Goal: Task Accomplishment & Management: Manage account settings

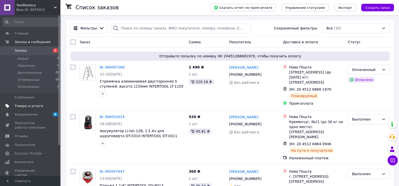
click at [31, 107] on span "Товары и услуги" at bounding box center [29, 106] width 28 height 5
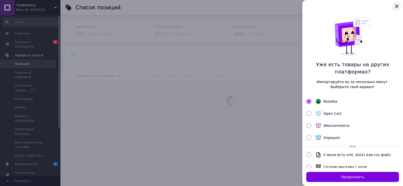
click at [397, 7] on icon "Закрыть" at bounding box center [397, 6] width 6 height 6
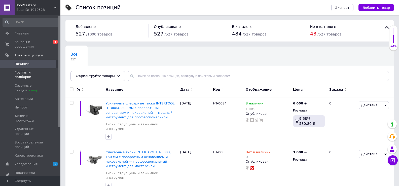
click at [26, 70] on span "Группы и подборки" at bounding box center [31, 74] width 32 height 9
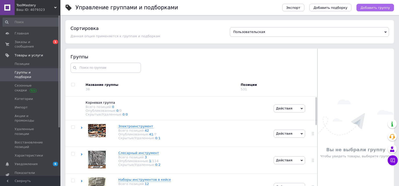
click at [370, 6] on span "Добавить группу" at bounding box center [375, 8] width 29 height 4
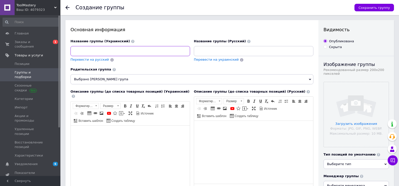
paste input "Ножиці по металу"
type input "Ножиці по металу"
click at [280, 61] on div "Перевести на украинский" at bounding box center [254, 59] width 120 height 5
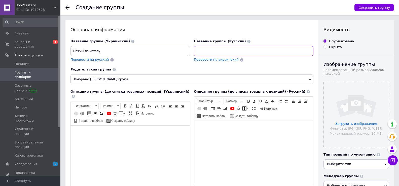
paste input "Ножницы по металлу"
type input "Ножницы по металлу"
click at [136, 81] on span "Выбрано [PERSON_NAME] група" at bounding box center [191, 79] width 243 height 10
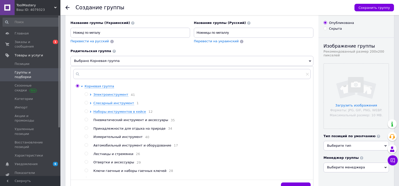
scroll to position [33, 0]
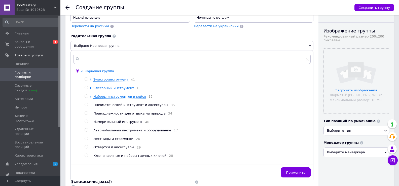
click at [92, 88] on div at bounding box center [92, 88] width 4 height 5
click at [91, 88] on icon at bounding box center [91, 88] width 2 height 2
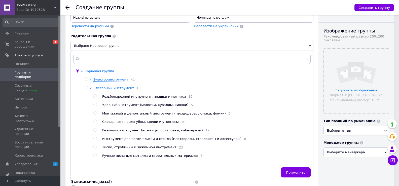
click at [96, 132] on input "radio" at bounding box center [94, 129] width 3 height 3
radio input "true"
radio input "false"
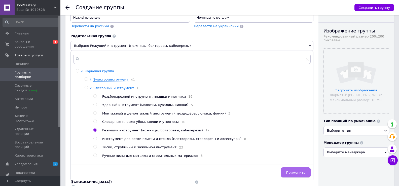
click at [290, 173] on span "Применить" at bounding box center [295, 173] width 19 height 4
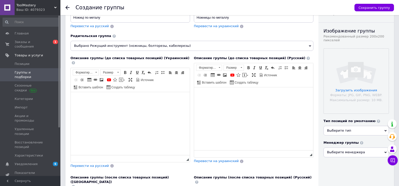
click at [277, 103] on html at bounding box center [253, 94] width 119 height 15
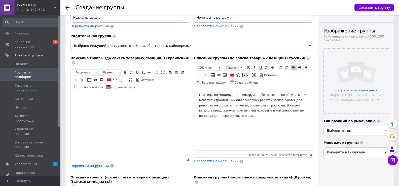
click at [237, 94] on p "Ножницы по металлу — это инструмент, без которого не обойтись при монтаже, стро…" at bounding box center [253, 105] width 109 height 26
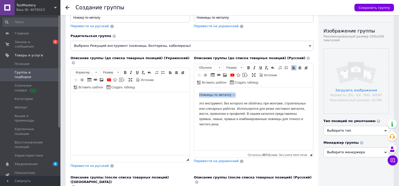
drag, startPoint x: 237, startPoint y: 94, endPoint x: 194, endPoint y: 94, distance: 43.6
click at [194, 94] on html "Ножницы по металлу — это инструмент, без которого не обойтись при монтаже, стро…" at bounding box center [253, 109] width 119 height 45
click at [218, 68] on span at bounding box center [219, 68] width 5 height 6
click at [215, 81] on h2 "Заголовок 2" at bounding box center [215, 82] width 35 height 6
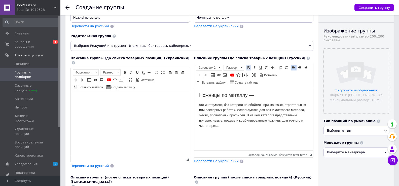
click at [250, 66] on span at bounding box center [248, 68] width 4 height 4
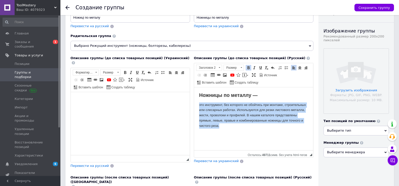
drag, startPoint x: 227, startPoint y: 126, endPoint x: 198, endPoint y: 104, distance: 36.6
click at [198, 104] on html "Ножницы по металлу — это инструмент, без которого не обойтись при монтаже, стро…" at bounding box center [253, 110] width 119 height 46
click at [241, 67] on span at bounding box center [241, 68] width 5 height 6
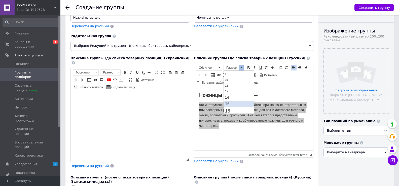
scroll to position [33, 0]
click at [228, 83] on span "14" at bounding box center [227, 83] width 4 height 4
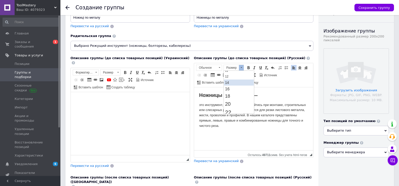
scroll to position [0, 0]
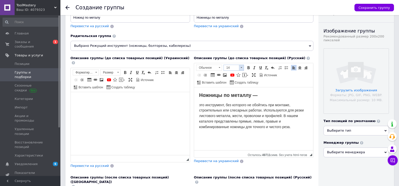
click at [239, 68] on span at bounding box center [241, 68] width 5 height 6
click at [231, 82] on link "16" at bounding box center [239, 83] width 30 height 7
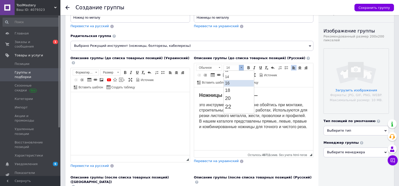
scroll to position [0, 0]
click at [179, 107] on html at bounding box center [130, 99] width 119 height 15
click at [241, 113] on p "это инструмент, без которого не обойтись при монтаже, строительных или слесарны…" at bounding box center [253, 115] width 109 height 27
click at [317, 54] on div "Основная информация Название группы (Украинский) Ножиці по металу Перевести на …" at bounding box center [191, 145] width 253 height 317
click at [116, 107] on html at bounding box center [130, 99] width 119 height 15
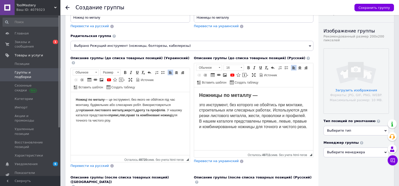
click at [110, 98] on p "Ножиці по металу — це інструмент, без якого не обійтися під час монтажу, будіве…" at bounding box center [130, 110] width 109 height 26
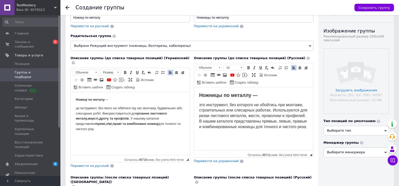
drag, startPoint x: 122, startPoint y: 100, endPoint x: 81, endPoint y: 92, distance: 42.0
click at [71, 98] on html "Ножиці по металу — це інструмент, без якого не обійтися під час монтажу, будіве…" at bounding box center [130, 114] width 119 height 45
click at [96, 72] on span at bounding box center [96, 72] width 2 height 1
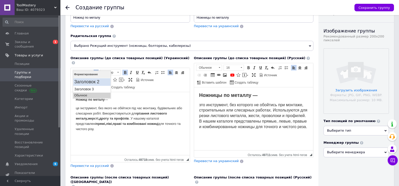
click at [95, 82] on h2 "Заголовок 2" at bounding box center [91, 82] width 35 height 6
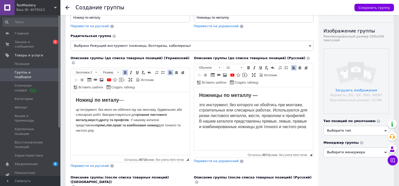
drag, startPoint x: 181, startPoint y: 127, endPoint x: 73, endPoint y: 107, distance: 109.1
click at [73, 107] on html "Ножиці по металу — це інструмент, без якого не обійтися під час монтажу, будіве…" at bounding box center [130, 115] width 119 height 46
click at [118, 70] on span at bounding box center [118, 73] width 5 height 6
click at [110, 88] on link "16" at bounding box center [116, 89] width 30 height 7
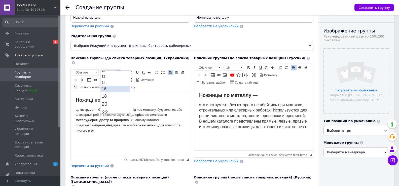
scroll to position [0, 0]
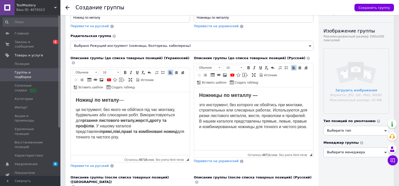
click at [158, 138] on html "Ножиці по металу — це інструмент, без якого не обійтися під час монтажу, будіве…" at bounding box center [130, 118] width 119 height 53
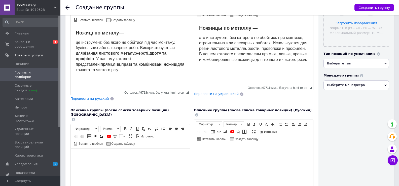
click at [149, 163] on html at bounding box center [130, 156] width 119 height 15
click at [147, 164] on html at bounding box center [130, 156] width 119 height 15
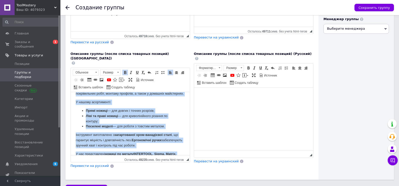
scroll to position [0, 0]
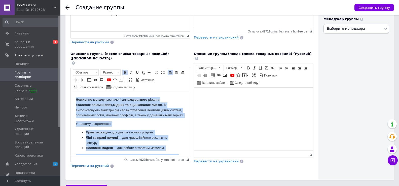
drag, startPoint x: 119, startPoint y: 149, endPoint x: 71, endPoint y: 96, distance: 71.7
click at [71, 93] on html "Ножиці по металу призначені для аккуратного різання сталевих , алюмінієвих , мі…" at bounding box center [130, 145] width 119 height 107
click at [118, 72] on span at bounding box center [118, 72] width 2 height 1
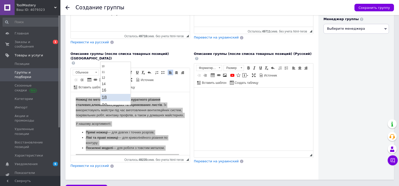
scroll to position [34, 0]
click at [108, 78] on link "16" at bounding box center [116, 80] width 30 height 7
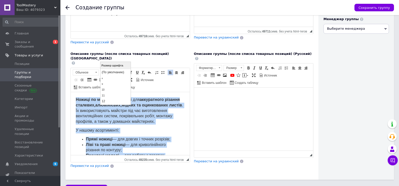
scroll to position [5, 0]
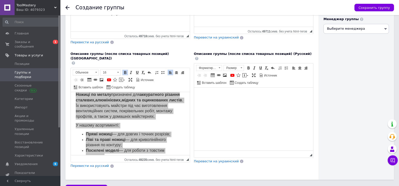
click at [234, 103] on html at bounding box center [253, 95] width 119 height 15
click at [300, 103] on html at bounding box center [253, 95] width 119 height 15
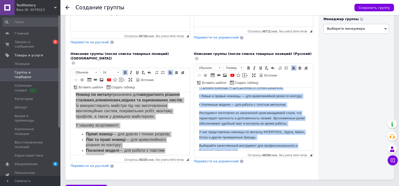
scroll to position [0, 0]
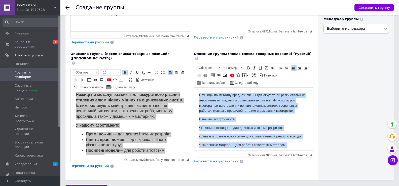
drag, startPoint x: 251, startPoint y: 147, endPoint x: 196, endPoint y: 58, distance: 103.8
click at [196, 88] on html "Ножницы по металлу предназначены для аккуратной резки стальных, алюминиевых, ме…" at bounding box center [253, 144] width 119 height 112
click at [240, 65] on span at bounding box center [241, 68] width 5 height 6
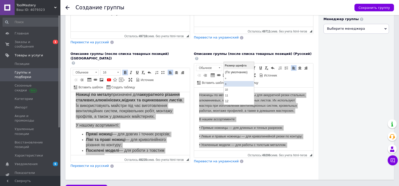
scroll to position [33, 0]
click at [233, 79] on link "16" at bounding box center [239, 80] width 30 height 7
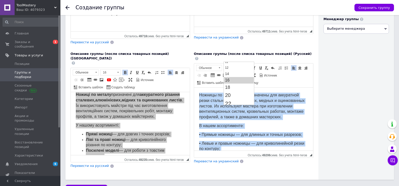
scroll to position [0, 0]
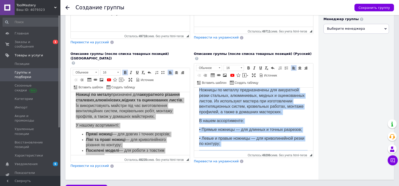
click at [222, 108] on span "Ножницы по металлу предназначены для аккуратной резки стальных, алюминиевых, ме…" at bounding box center [251, 101] width 105 height 26
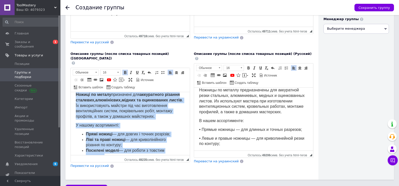
click at [143, 117] on span "Ножиці по металу призначені для аккуратного різання сталевих , алюмінієвих , мі…" at bounding box center [129, 105] width 107 height 26
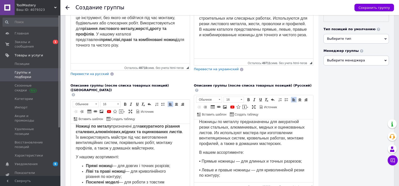
scroll to position [90, 0]
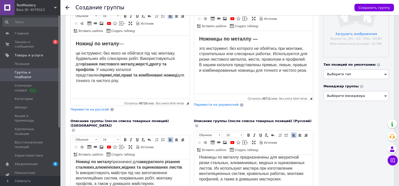
click at [367, 74] on span "Выберите тип" at bounding box center [356, 74] width 65 height 10
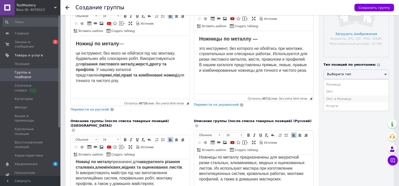
click at [335, 100] on li "Опт и Розница" at bounding box center [356, 98] width 65 height 7
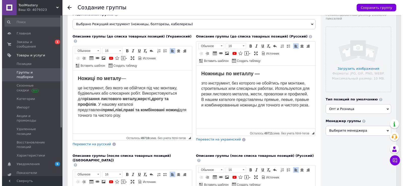
scroll to position [23, 0]
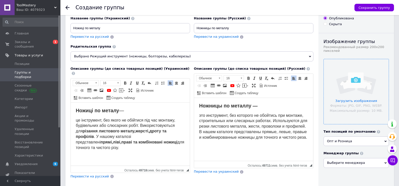
click at [350, 89] on input "file" at bounding box center [356, 91] width 65 height 65
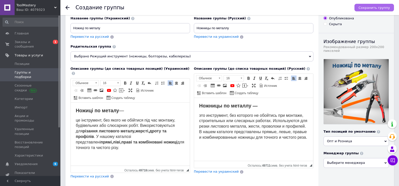
click at [371, 8] on span "Сохранить группу" at bounding box center [374, 8] width 31 height 4
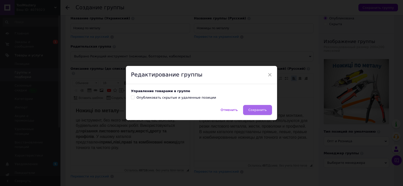
click at [263, 109] on span "Сохранить" at bounding box center [257, 110] width 18 height 4
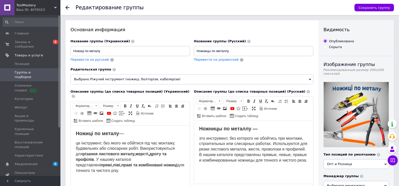
click at [67, 7] on use at bounding box center [67, 8] width 4 height 4
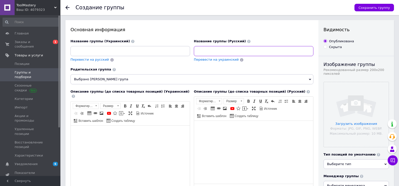
paste input "Болторезы и арматурные ножницы"
type input "Болторезы и арматурные ножницы"
click at [284, 61] on div "Перевести на украинский" at bounding box center [254, 59] width 120 height 5
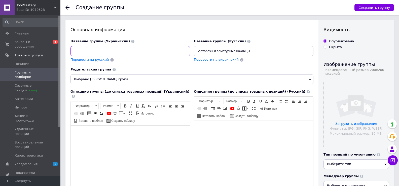
paste input "Болторізи та арматурні ножиці"
type input "Болторізи та арматурні ножиці"
click at [315, 99] on div "Описание группы (до списка товарных позиций) (Русский) Rich Text Editor, F946DB…" at bounding box center [253, 148] width 123 height 121
click at [131, 133] on body "Визуальный текстовый редактор, 5106CC07-5B5A-4847-B96A-C7EE4608C578" at bounding box center [130, 132] width 109 height 5
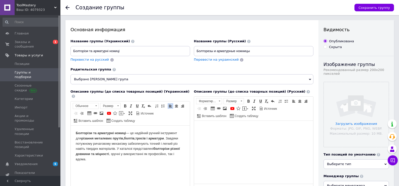
click at [129, 133] on p "Болторізи та арматурні ножиці — це надійний ручний інструмент для різання метал…" at bounding box center [130, 145] width 109 height 31
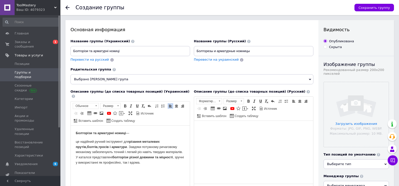
drag, startPoint x: 129, startPoint y: 133, endPoint x: 66, endPoint y: 130, distance: 63.2
click at [71, 130] on html "Болторізи та арматурні ножиці — це надійний ручний інструмент для різання метал…" at bounding box center [130, 147] width 119 height 45
click at [97, 103] on span at bounding box center [96, 106] width 5 height 6
click at [97, 116] on h2 "Заголовок 2" at bounding box center [91, 116] width 35 height 6
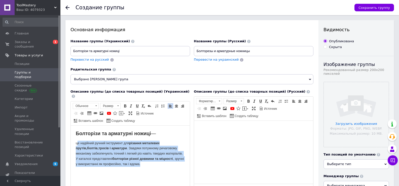
drag, startPoint x: 154, startPoint y: 169, endPoint x: 77, endPoint y: 141, distance: 81.6
click at [76, 141] on html "Болторізи та арматурні ножиці — це надійний ручний інструмент для різання метал…" at bounding box center [130, 148] width 119 height 46
click at [119, 103] on span at bounding box center [118, 106] width 5 height 6
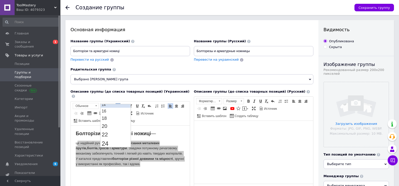
scroll to position [33, 0]
click at [107, 122] on link "16" at bounding box center [116, 122] width 30 height 7
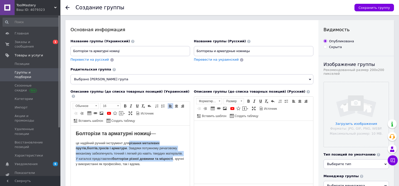
scroll to position [0, 0]
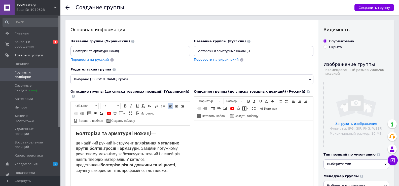
click at [163, 172] on p "це надійний ручний інструмент для різання металевих прутів , болтів , тросів і …" at bounding box center [130, 156] width 109 height 33
click at [225, 136] on html at bounding box center [253, 128] width 119 height 15
click at [283, 136] on html at bounding box center [253, 128] width 119 height 15
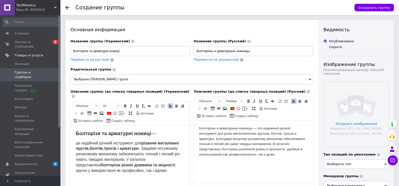
click at [257, 127] on p "Болторезы и арматурные ножницы — это надежный ручной инструмент для резки метал…" at bounding box center [253, 141] width 109 height 31
click at [258, 128] on p "Болторезы и арматурные ножницы — это надежный ручной инструмент для резки метал…" at bounding box center [253, 141] width 109 height 31
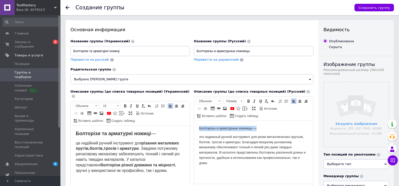
drag, startPoint x: 258, startPoint y: 128, endPoint x: 179, endPoint y: 125, distance: 79.9
click at [194, 125] on html "Болторезы и арматурные ножницы — это надежный ручной инструмент для резки метал…" at bounding box center [253, 146] width 119 height 50
click at [223, 99] on span "Форматирование Обычное" at bounding box center [209, 101] width 27 height 7
click at [220, 100] on span at bounding box center [219, 101] width 5 height 6
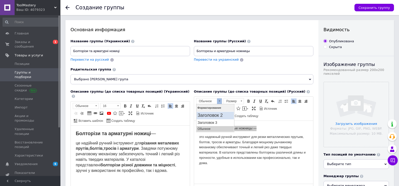
click at [216, 115] on h2 "Заголовок 2" at bounding box center [215, 116] width 35 height 6
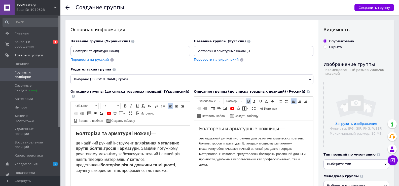
click at [248, 100] on span at bounding box center [248, 101] width 4 height 4
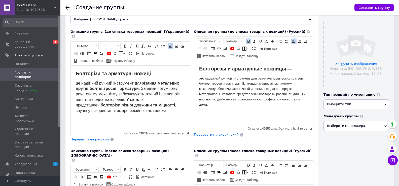
scroll to position [67, 0]
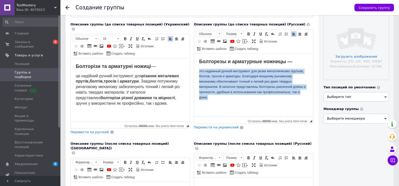
drag, startPoint x: 202, startPoint y: 84, endPoint x: 193, endPoint y: 72, distance: 15.3
click at [194, 72] on html "Болторезы и арматурные ножницы — это надежный ручной инструмент для резки метал…" at bounding box center [253, 79] width 119 height 51
click at [240, 34] on span at bounding box center [241, 34] width 5 height 6
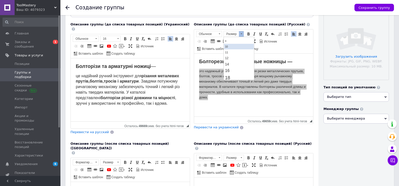
scroll to position [33, 0]
click at [231, 56] on link "16" at bounding box center [239, 55] width 30 height 7
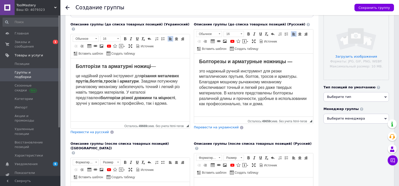
scroll to position [0, 0]
click at [224, 101] on p "это надежный ручной инструмент для резки металлических прутьев, болтов, тросов …" at bounding box center [253, 88] width 109 height 39
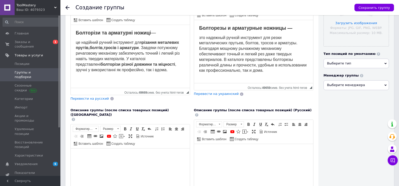
scroll to position [134, 0]
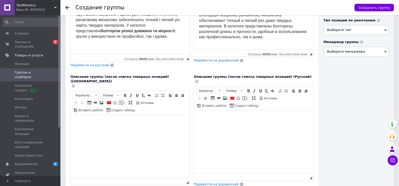
click at [166, 130] on html at bounding box center [130, 122] width 119 height 15
click at [284, 126] on html at bounding box center [253, 118] width 119 height 15
click at [140, 130] on html at bounding box center [130, 122] width 119 height 15
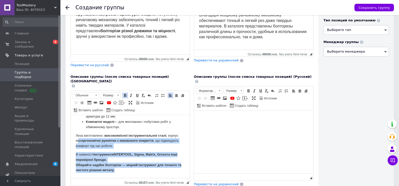
scroll to position [0, 0]
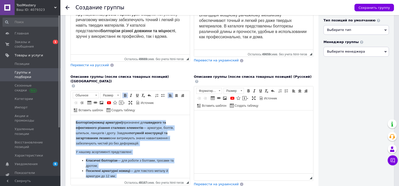
drag, startPoint x: 126, startPoint y: 171, endPoint x: 52, endPoint y: 99, distance: 103.3
click at [71, 115] on html "Болторізи ( ножиці арматурні ) призначені для швидкого та ефективного різання с…" at bounding box center [130, 176] width 119 height 123
click at [117, 93] on span at bounding box center [118, 96] width 5 height 6
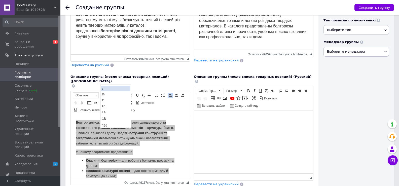
scroll to position [34, 0]
click at [108, 100] on link "16" at bounding box center [116, 102] width 30 height 7
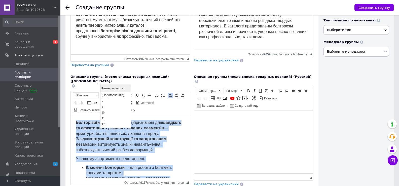
scroll to position [5, 0]
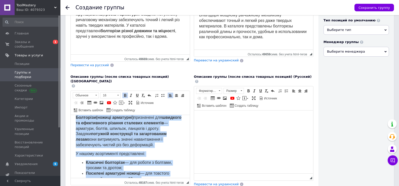
click at [138, 146] on span "Болторізи ( ножиці арматурні ) призначені для швидкого та ефективного різання с…" at bounding box center [129, 131] width 106 height 32
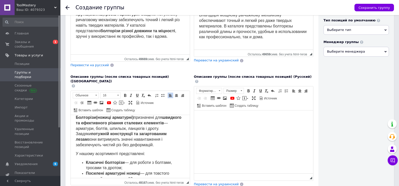
click at [229, 126] on html at bounding box center [253, 118] width 119 height 15
click at [287, 126] on html at bounding box center [253, 118] width 119 height 15
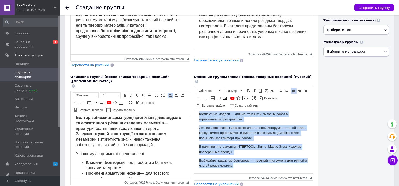
scroll to position [0, 0]
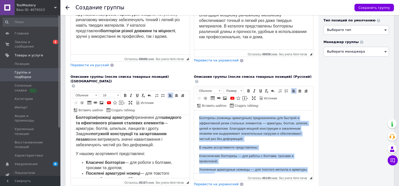
drag, startPoint x: 221, startPoint y: 146, endPoint x: 179, endPoint y: 105, distance: 58.9
click at [194, 111] on html "Болторезы (ножницы арматурные) предназначены для быстрой и эффективной резки ст…" at bounding box center [253, 177] width 119 height 132
click at [241, 90] on span at bounding box center [242, 90] width 2 height 1
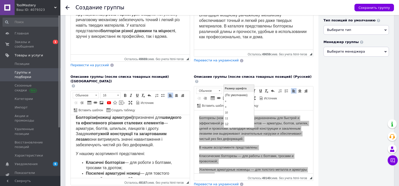
scroll to position [33, 0]
click at [231, 103] on link "16" at bounding box center [239, 103] width 30 height 7
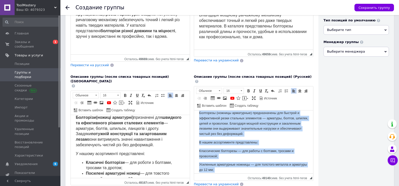
scroll to position [0, 0]
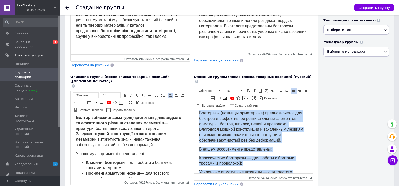
click at [244, 145] on body "Болторезы (ножницы арматурные) предназначены для быстрой и эффективной резки ст…" at bounding box center [253, 180] width 109 height 138
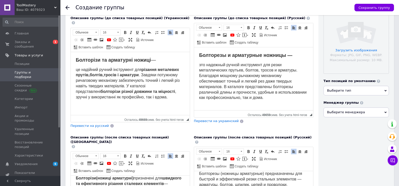
scroll to position [67, 0]
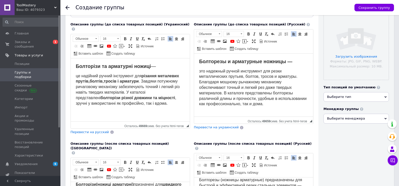
click at [347, 99] on span "Выберите тип" at bounding box center [339, 97] width 24 height 4
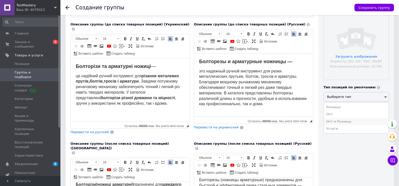
click at [334, 123] on li "Опт и Розница" at bounding box center [356, 121] width 65 height 7
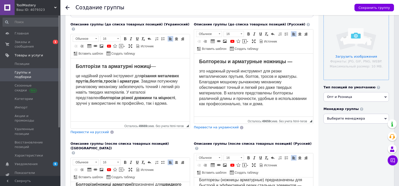
click at [350, 62] on input "file" at bounding box center [356, 47] width 65 height 65
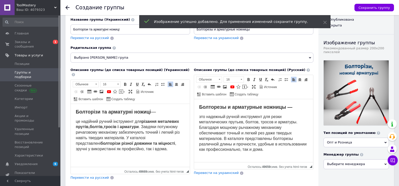
scroll to position [0, 0]
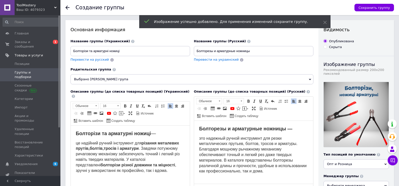
click at [139, 79] on span "Выбрано [PERSON_NAME] група" at bounding box center [191, 79] width 243 height 10
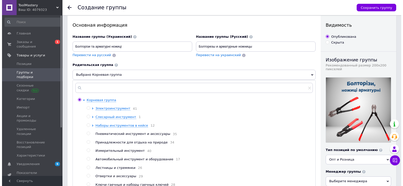
scroll to position [33, 0]
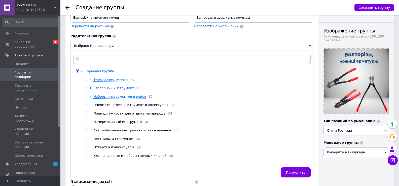
click at [91, 88] on icon at bounding box center [91, 88] width 2 height 2
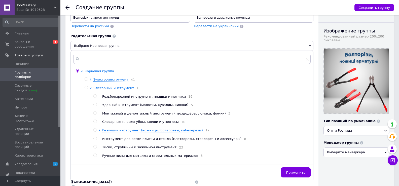
click at [94, 132] on input "radio" at bounding box center [94, 129] width 3 height 3
radio input "true"
radio input "false"
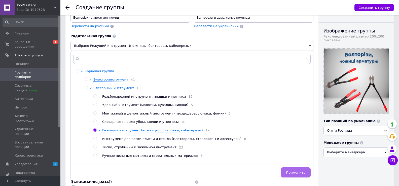
click at [296, 177] on button "Применить" at bounding box center [296, 172] width 30 height 10
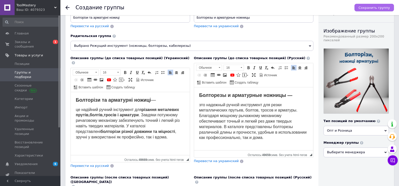
click at [383, 10] on span "Сохранить группу" at bounding box center [374, 8] width 31 height 4
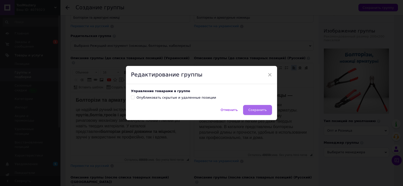
click at [254, 113] on button "Сохранить" at bounding box center [257, 110] width 29 height 10
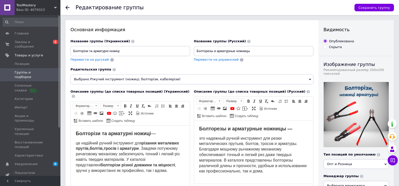
click at [69, 8] on icon at bounding box center [67, 8] width 4 height 4
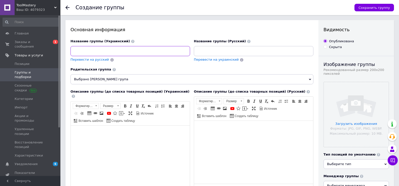
paste input "Кабелерізи, кусачки для кабелю"
type input "Кабелерізи, кусачки для кабелю"
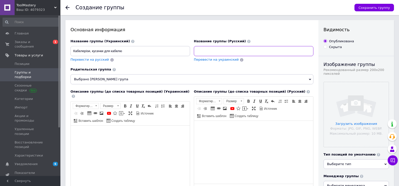
paste input "Кабелерезы, кусачки для кабеля"
type input "Кабелерезы, кусачки для кабеля"
click at [289, 136] on html at bounding box center [253, 128] width 119 height 15
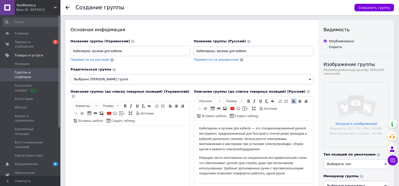
click at [256, 127] on p "Кабелерезы и кусачки для кабеля — это специализированный ручной инструмент, пре…" at bounding box center [253, 139] width 109 height 26
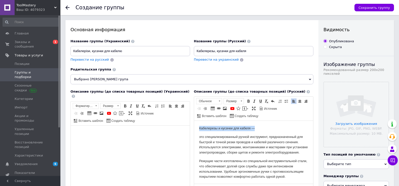
drag, startPoint x: 256, startPoint y: 127, endPoint x: 191, endPoint y: 128, distance: 64.5
click at [194, 128] on html "Кабелерезы и кусачки для кабеля — это специализированный ручной инструмент, пре…" at bounding box center [253, 153] width 119 height 64
click at [219, 101] on span at bounding box center [220, 101] width 2 height 1
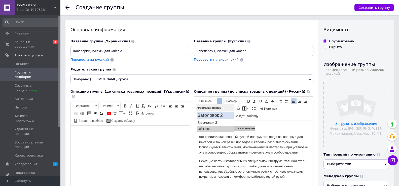
drag, startPoint x: 218, startPoint y: 116, endPoint x: 415, endPoint y: 221, distance: 222.8
click at [218, 116] on h2 "Заголовок 2" at bounding box center [215, 116] width 35 height 6
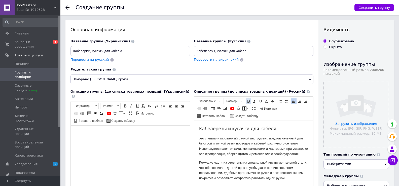
click at [249, 99] on span at bounding box center [248, 101] width 4 height 4
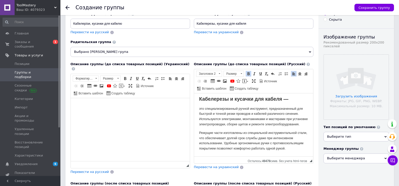
scroll to position [67, 0]
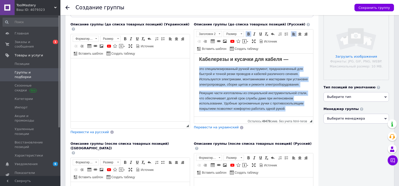
drag, startPoint x: 291, startPoint y: 108, endPoint x: 210, endPoint y: 58, distance: 94.6
click at [198, 65] on html "Кабелерезы и кусачки для кабеля — это специализированный ручной инструмент, пре…" at bounding box center [253, 83] width 119 height 65
click at [243, 33] on span at bounding box center [241, 34] width 5 height 6
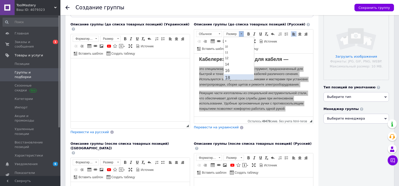
scroll to position [33, 0]
click at [229, 56] on span "16" at bounding box center [227, 55] width 5 height 4
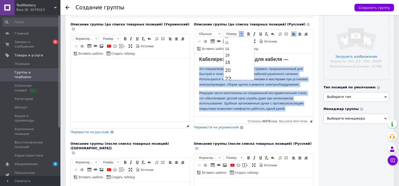
scroll to position [0, 0]
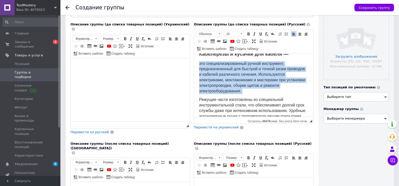
click at [229, 84] on span "это специализированный ручной инструмент, предназначенный для быстрой и точной …" at bounding box center [252, 77] width 106 height 32
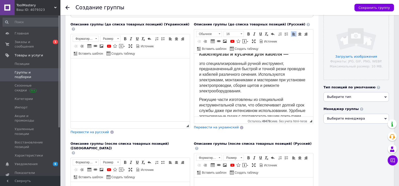
click at [126, 74] on html at bounding box center [130, 65] width 119 height 15
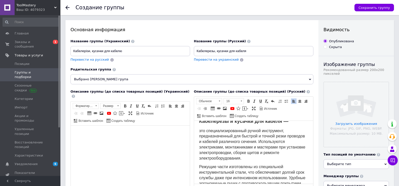
click at [150, 141] on html at bounding box center [130, 132] width 119 height 15
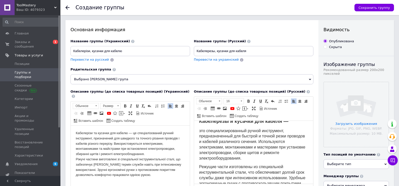
click at [133, 133] on p "Кабелерізи та кусачки для кабелю — це спеціалізований ручний інструмент, призна…" at bounding box center [130, 153] width 109 height 47
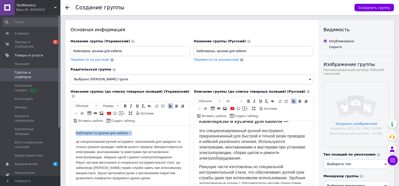
drag, startPoint x: 134, startPoint y: 134, endPoint x: 72, endPoint y: 133, distance: 61.9
click at [72, 133] on html "Кабелерізи та кусачки для кабелю — це спеціалізований ручний інструмент, призна…" at bounding box center [130, 155] width 119 height 60
click at [96, 105] on span at bounding box center [96, 105] width 2 height 1
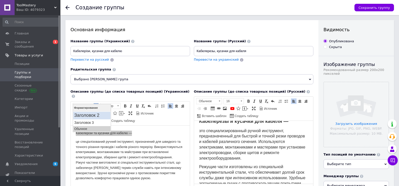
click at [93, 116] on h2 "Заголовок 2" at bounding box center [91, 116] width 35 height 6
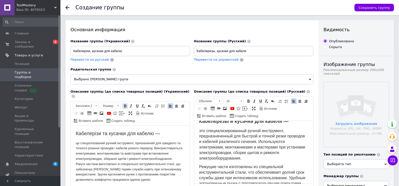
click at [122, 103] on link "Полужирный Комбинация клавиш Ctrl+B" at bounding box center [125, 106] width 6 height 6
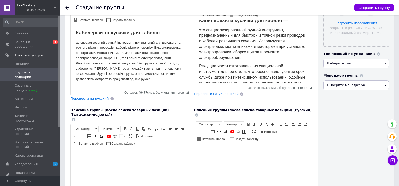
scroll to position [67, 0]
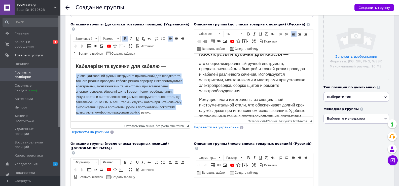
drag, startPoint x: 130, startPoint y: 102, endPoint x: 67, endPoint y: 75, distance: 69.3
click at [71, 75] on html "Кабелерізи та кусачки для кабелю — це спеціалізований ручний інструмент, призна…" at bounding box center [130, 89] width 119 height 62
click at [118, 36] on span at bounding box center [118, 39] width 5 height 6
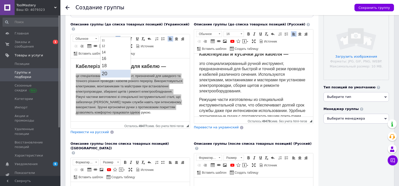
scroll to position [33, 0]
click at [107, 56] on link "16" at bounding box center [116, 55] width 30 height 7
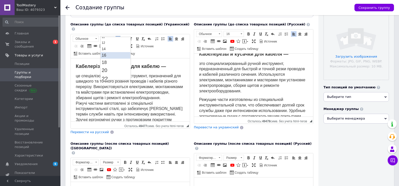
scroll to position [0, 0]
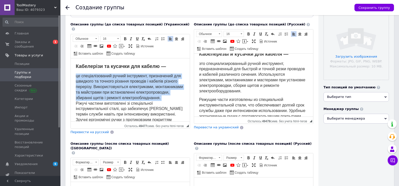
click at [143, 101] on p "це спеціалізований ручний інструмент, призначений для швидкого та точного різан…" at bounding box center [130, 100] width 109 height 55
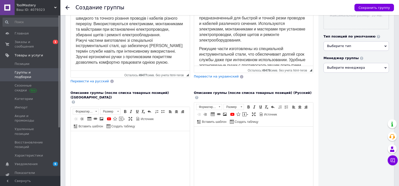
scroll to position [134, 0]
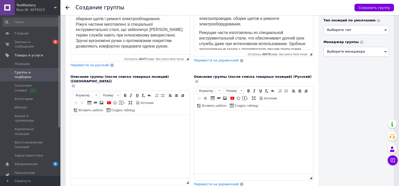
click at [173, 130] on html at bounding box center [130, 122] width 119 height 15
click at [276, 126] on html at bounding box center [253, 118] width 119 height 15
click at [157, 130] on html at bounding box center [130, 122] width 119 height 15
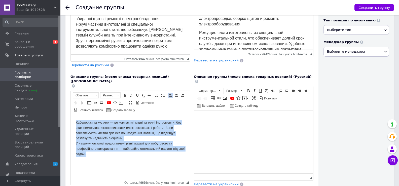
drag, startPoint x: 116, startPoint y: 158, endPoint x: 80, endPoint y: 115, distance: 55.9
click at [73, 122] on html "Кабелерізи та кусачки — це компактні, міцні та точні інструменти, без яких немо…" at bounding box center [130, 138] width 119 height 47
click at [117, 93] on span at bounding box center [118, 96] width 5 height 6
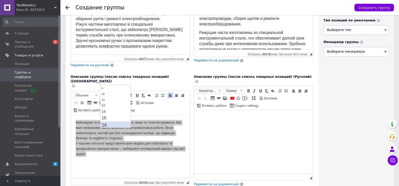
scroll to position [34, 0]
click at [109, 103] on link "16" at bounding box center [116, 102] width 30 height 7
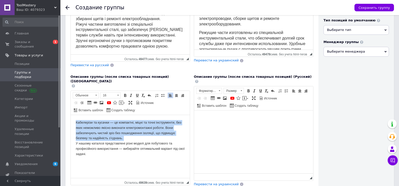
scroll to position [0, 0]
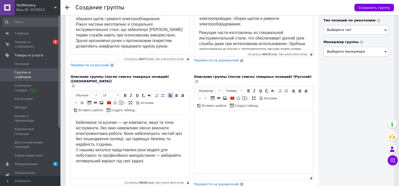
click at [119, 154] on span "Кабелерізи та кусачки — це компактні, міцні та точні інструменти, без яких немо…" at bounding box center [129, 141] width 106 height 43
click at [157, 165] on html "Кабелерізи та кусачки — це компактні, міцні та точні інструменти, без яких немо…" at bounding box center [130, 142] width 119 height 54
click at [275, 122] on html at bounding box center [253, 118] width 119 height 15
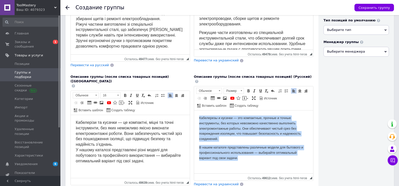
drag, startPoint x: 215, startPoint y: 126, endPoint x: 193, endPoint y: 102, distance: 32.1
click at [194, 111] on html "Кабелерезы и кусачки — это компактные, прочные и точные инструменты, без которы…" at bounding box center [253, 138] width 119 height 55
click at [241, 88] on span at bounding box center [241, 91] width 5 height 6
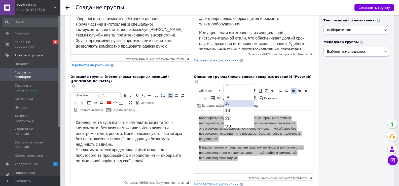
scroll to position [33, 0]
click at [232, 102] on link "16" at bounding box center [239, 103] width 30 height 7
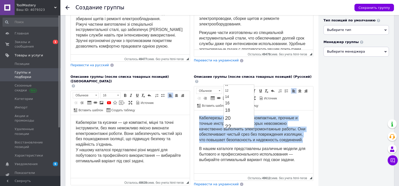
scroll to position [0, 0]
click at [252, 149] on span "В нашем каталоге представлены различные модели для бытового и профессионального…" at bounding box center [252, 154] width 106 height 15
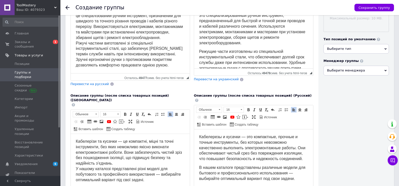
scroll to position [101, 0]
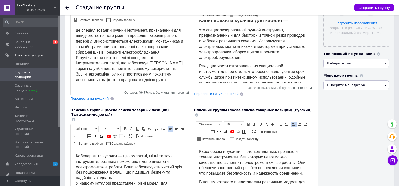
click at [345, 65] on span "Выберите тип" at bounding box center [339, 63] width 24 height 4
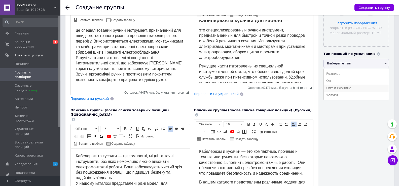
click at [336, 89] on li "Опт и Розница" at bounding box center [356, 88] width 65 height 7
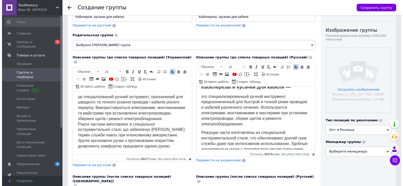
scroll to position [33, 0]
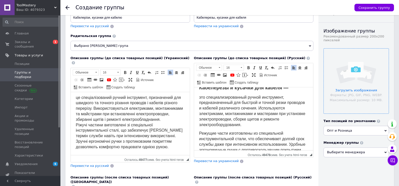
click at [344, 76] on input "file" at bounding box center [356, 81] width 65 height 65
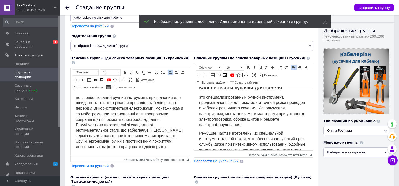
click at [175, 46] on span "Выбрано [PERSON_NAME] група" at bounding box center [191, 46] width 243 height 10
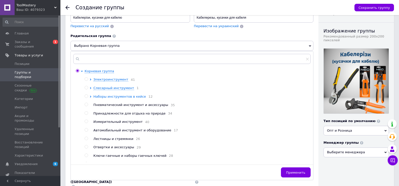
click at [90, 98] on icon at bounding box center [90, 97] width 1 height 2
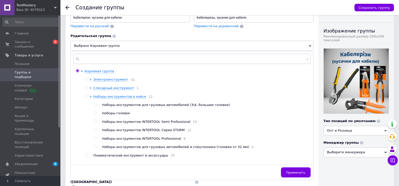
click at [92, 88] on div at bounding box center [92, 88] width 4 height 5
click at [90, 89] on icon at bounding box center [90, 88] width 1 height 2
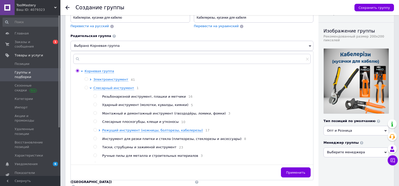
click at [94, 131] on input "radio" at bounding box center [94, 129] width 3 height 3
radio input "true"
radio input "false"
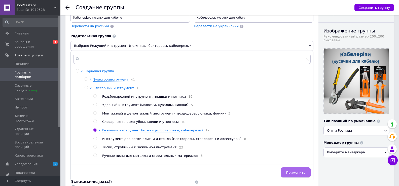
click at [288, 171] on button "Применить" at bounding box center [296, 172] width 30 height 10
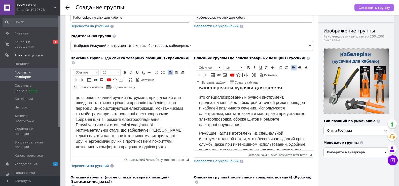
click at [368, 10] on button "Сохранить группу" at bounding box center [374, 8] width 40 height 8
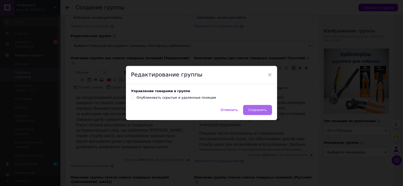
click at [262, 111] on span "Сохранить" at bounding box center [257, 110] width 18 height 4
